Goal: Task Accomplishment & Management: Use online tool/utility

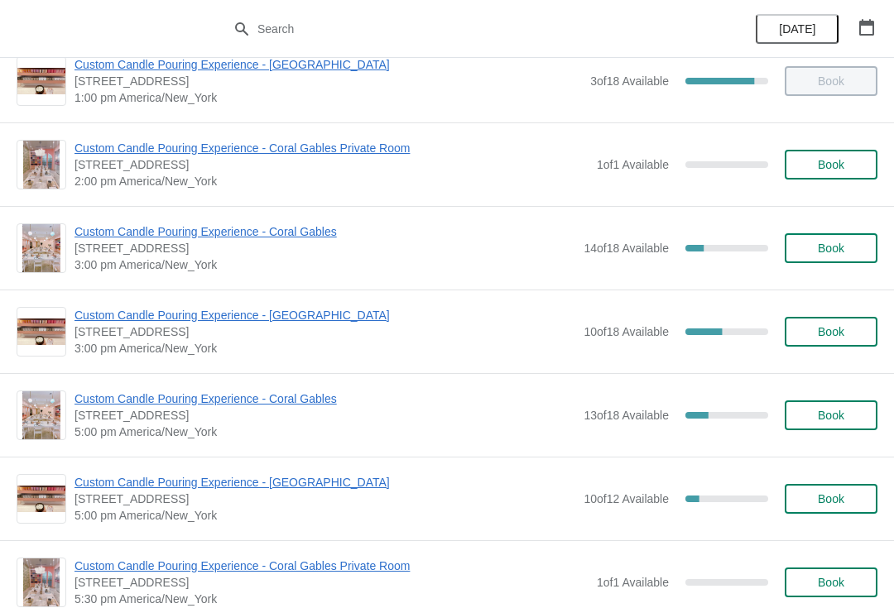
scroll to position [408, 0]
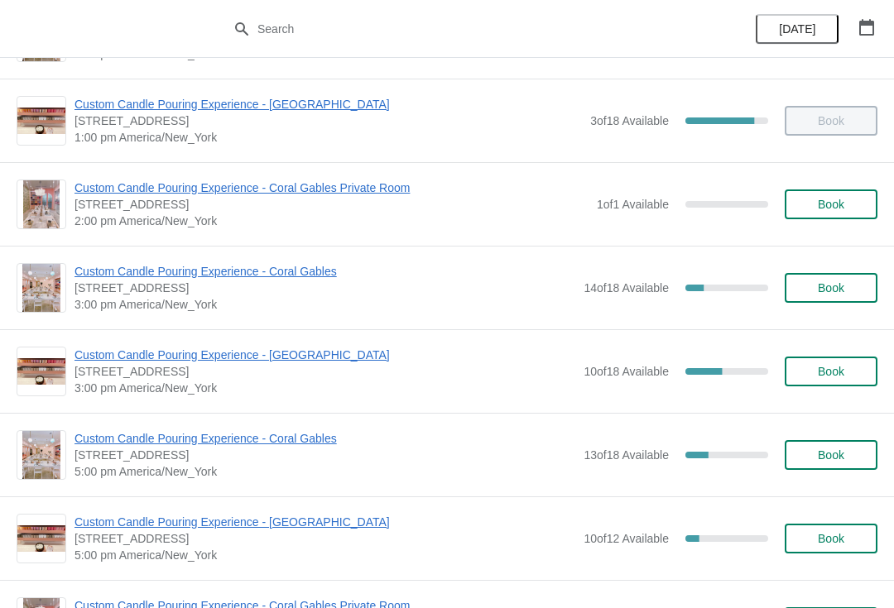
click at [97, 352] on span "Custom Candle Pouring Experience - [GEOGRAPHIC_DATA]" at bounding box center [324, 355] width 501 height 17
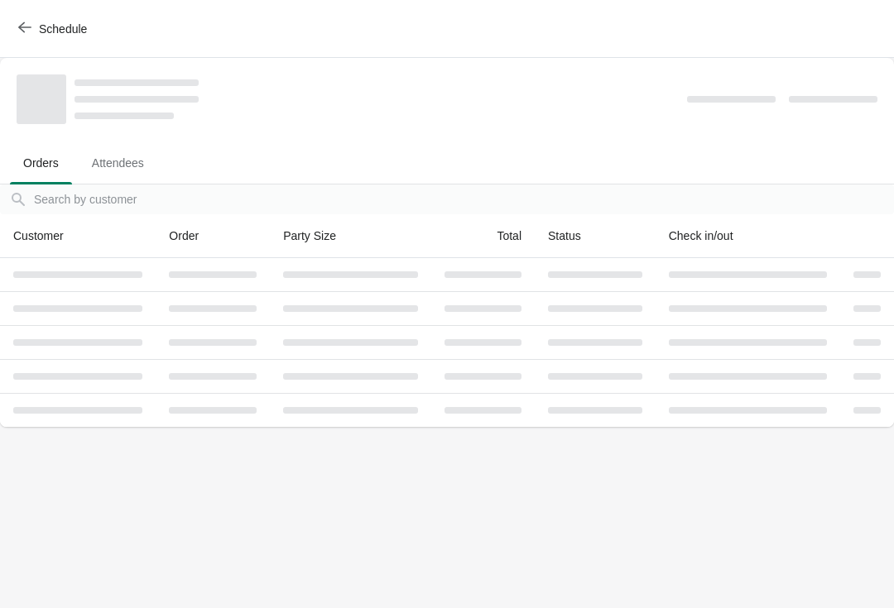
scroll to position [0, 0]
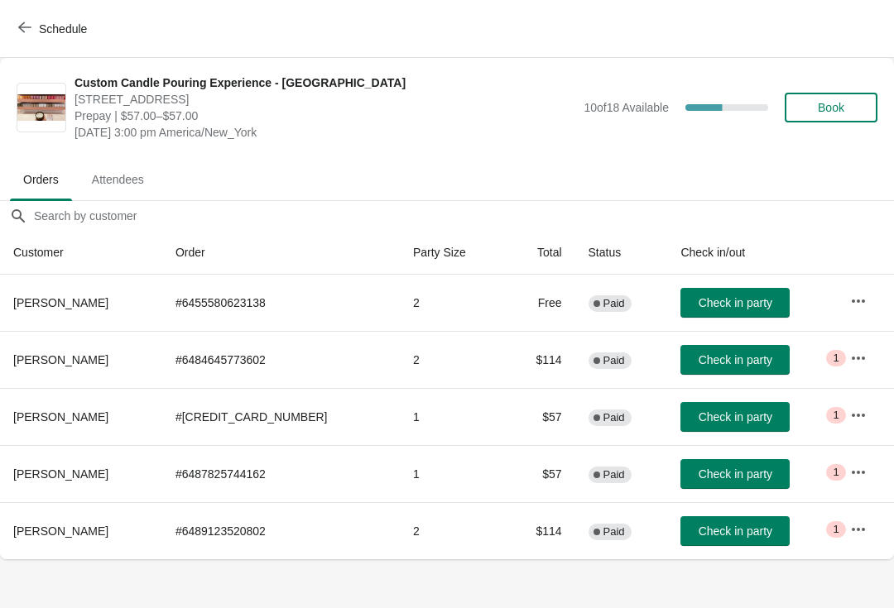
click at [712, 513] on td "Check in party" at bounding box center [751, 530] width 169 height 57
click at [703, 525] on span "Check in party" at bounding box center [735, 531] width 74 height 13
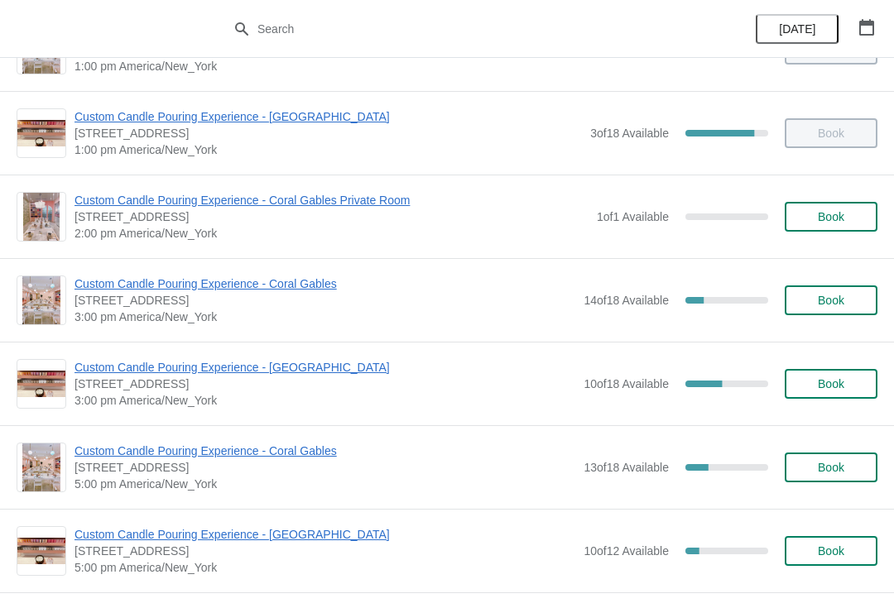
scroll to position [405, 0]
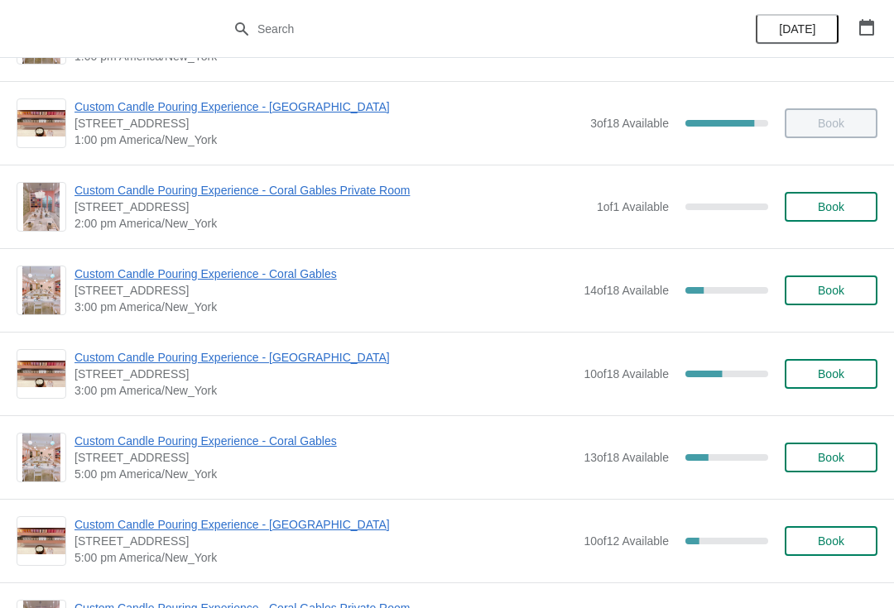
click at [123, 356] on span "Custom Candle Pouring Experience - [GEOGRAPHIC_DATA]" at bounding box center [324, 357] width 501 height 17
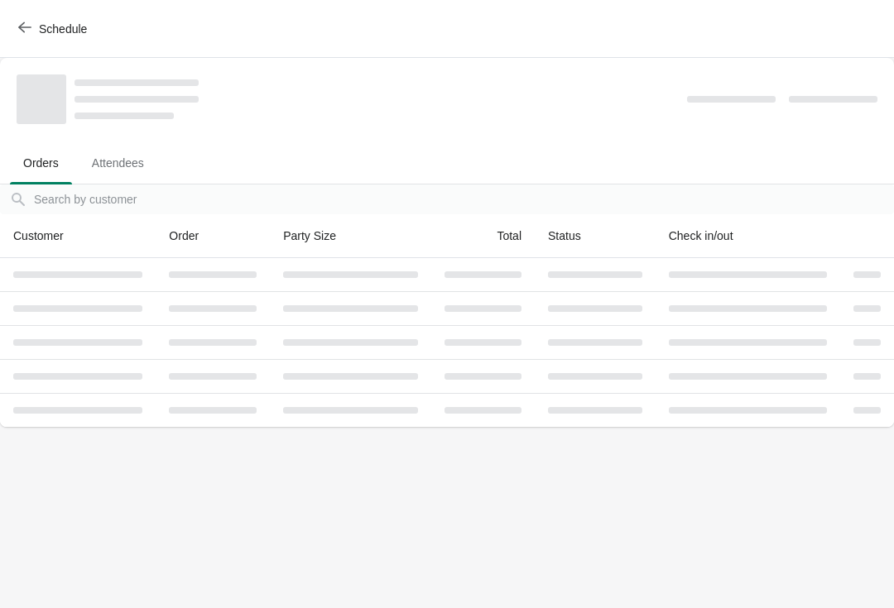
scroll to position [0, 0]
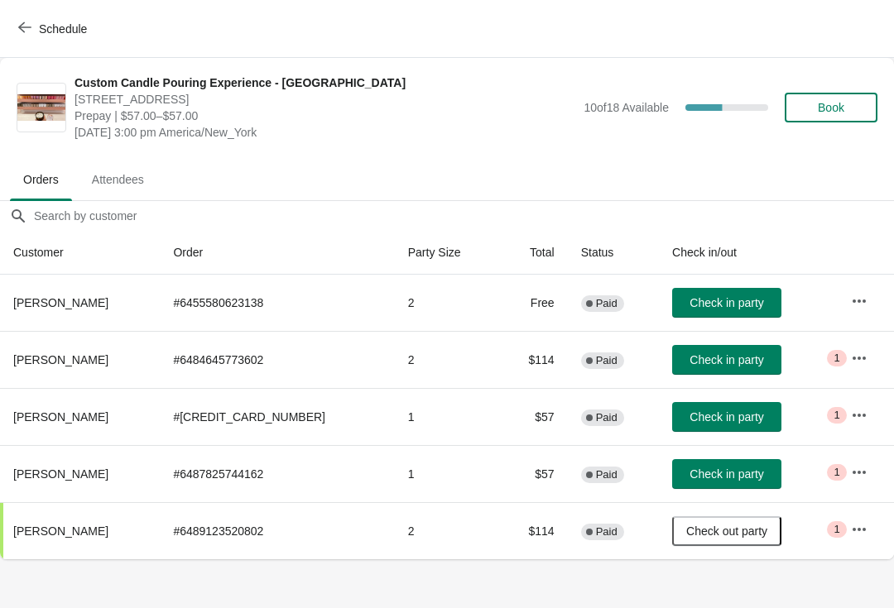
click at [719, 367] on button "Check in party" at bounding box center [726, 360] width 109 height 30
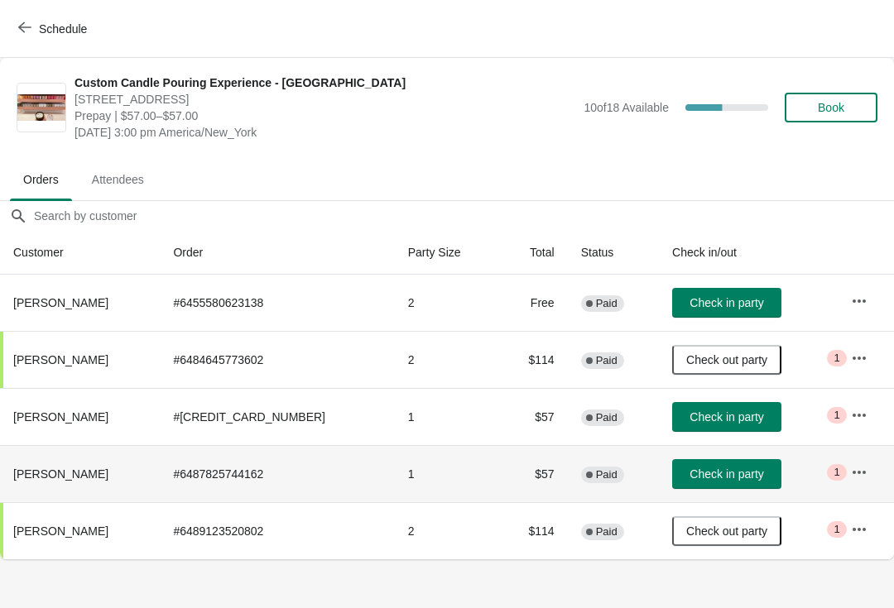
click at [690, 486] on button "Check in party" at bounding box center [726, 474] width 109 height 30
click at [723, 426] on button "Check in party" at bounding box center [726, 417] width 109 height 30
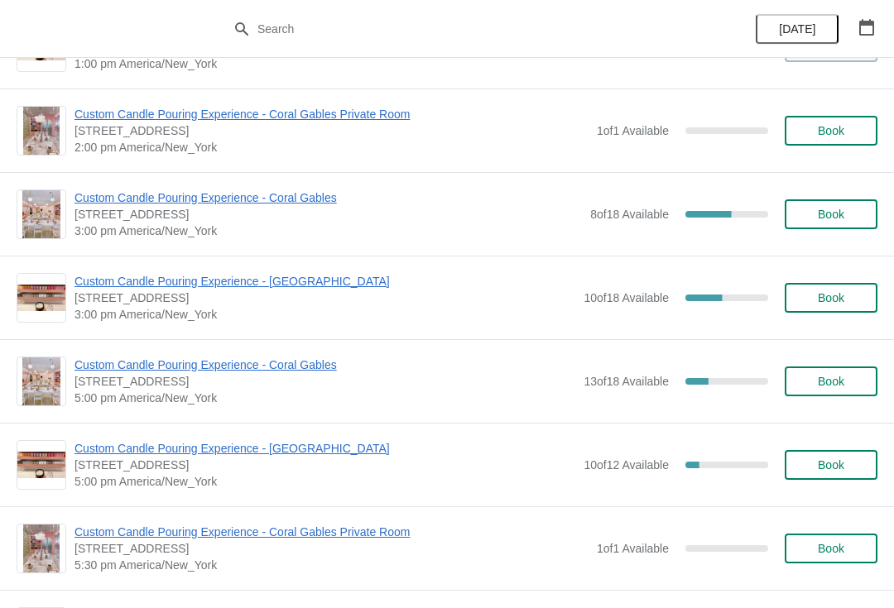
scroll to position [476, 0]
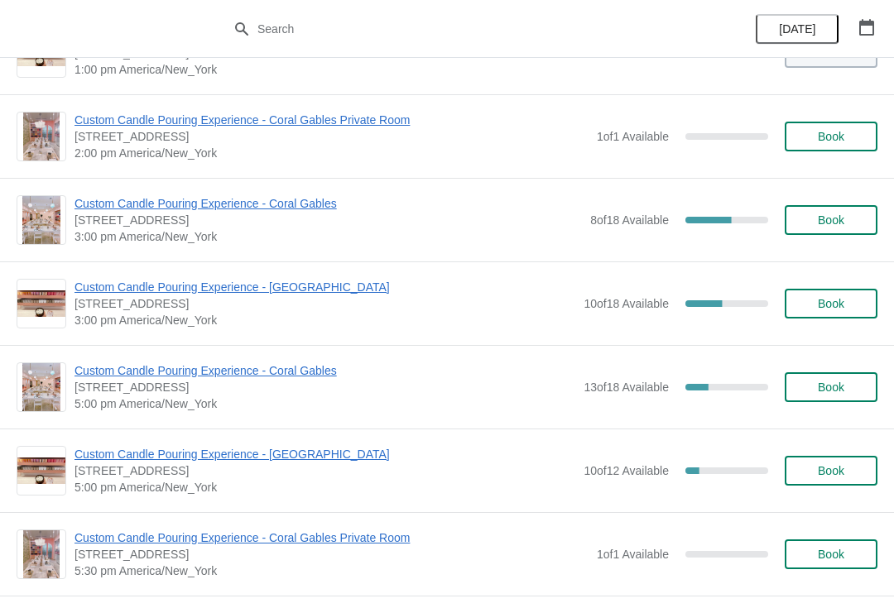
click at [333, 286] on span "Custom Candle Pouring Experience - [GEOGRAPHIC_DATA]" at bounding box center [324, 287] width 501 height 17
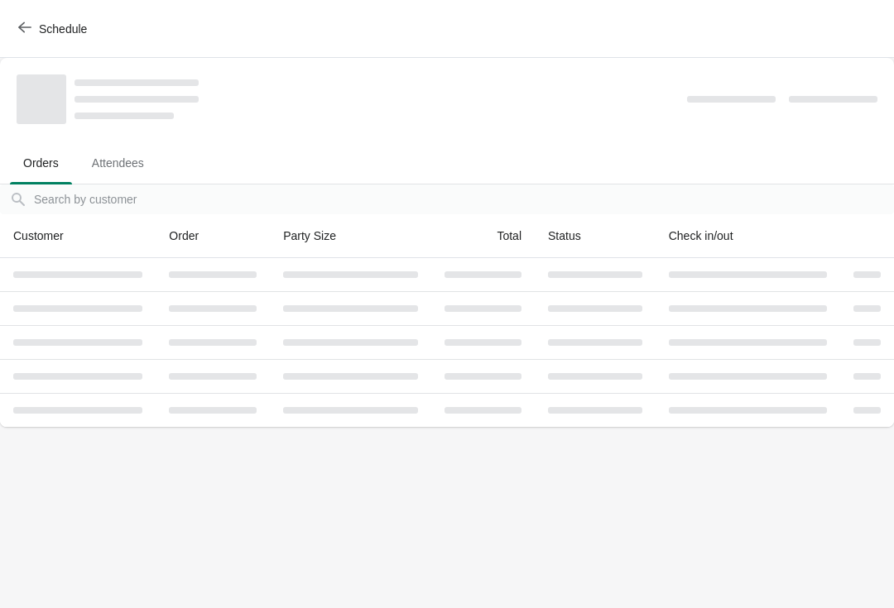
scroll to position [0, 0]
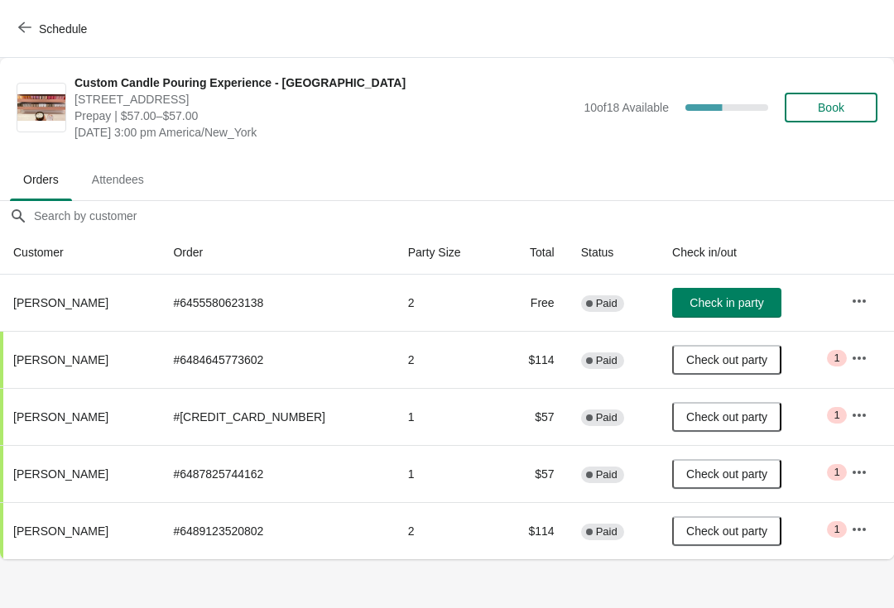
click at [723, 307] on span "Check in party" at bounding box center [726, 302] width 74 height 13
